Goal: Find specific page/section: Find specific page/section

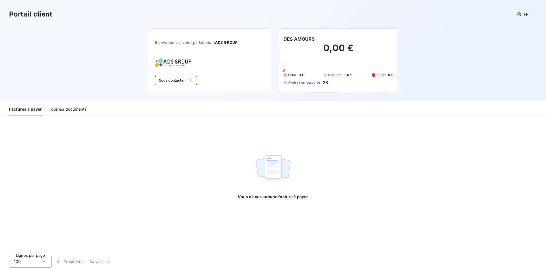
click at [64, 108] on div "Tous les documents" at bounding box center [68, 110] width 38 height 12
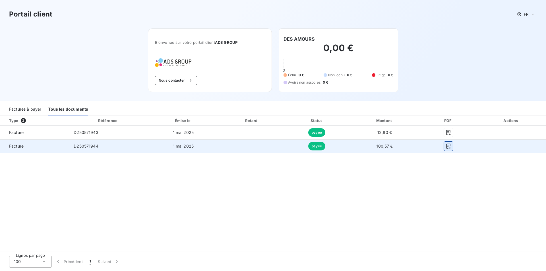
click at [446, 148] on icon "button" at bounding box center [448, 146] width 4 height 5
